Goal: Transaction & Acquisition: Book appointment/travel/reservation

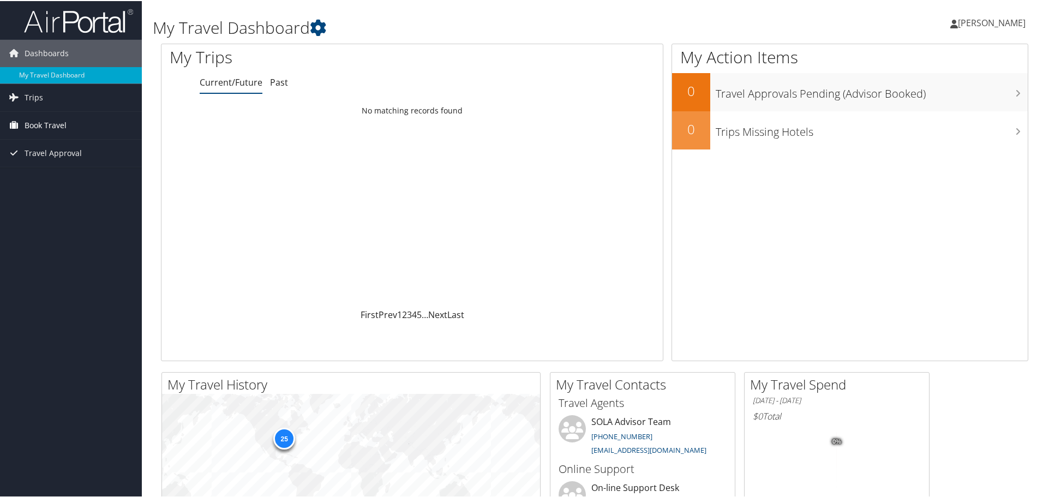
click at [73, 131] on link "Book Travel" at bounding box center [71, 124] width 142 height 27
click at [55, 163] on link "Book/Manage Online Trips" at bounding box center [71, 162] width 142 height 16
